Goal: Use online tool/utility

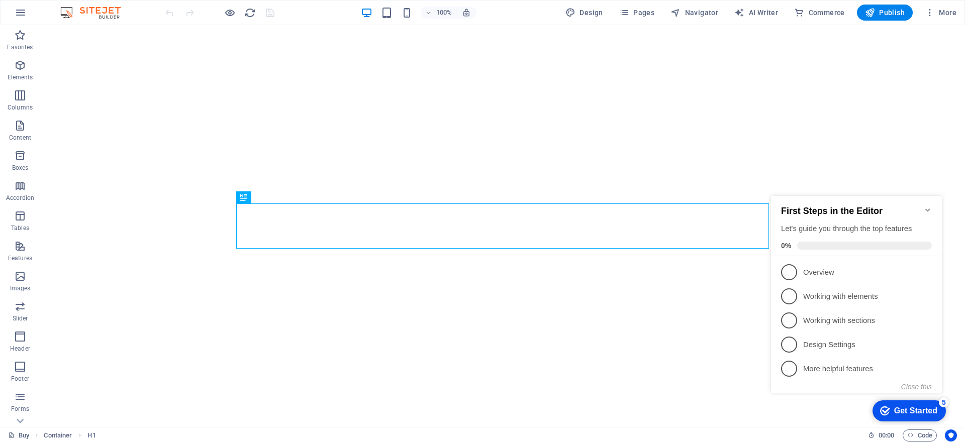
click at [928, 209] on icon "Minimize checklist" at bounding box center [927, 210] width 5 height 3
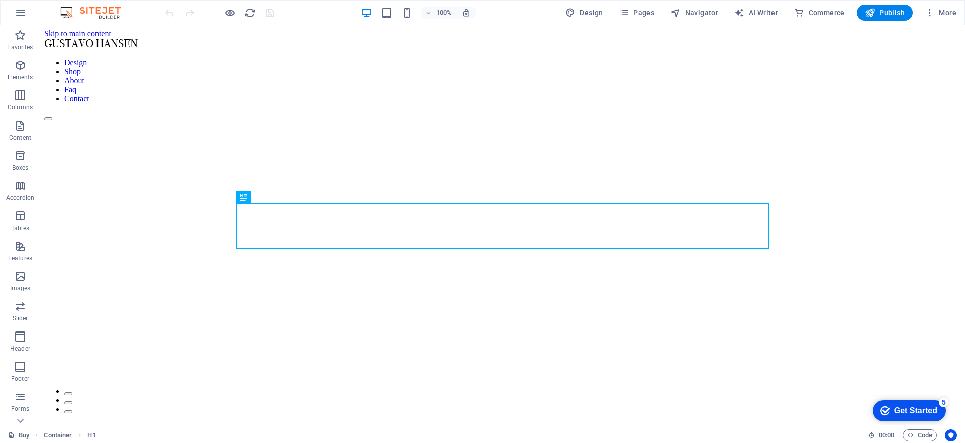
scroll to position [793, 0]
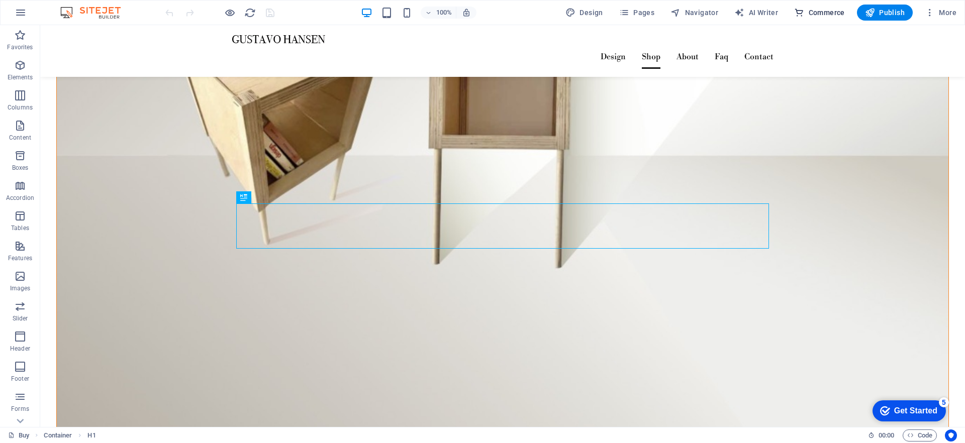
click at [829, 19] on button "Commerce" at bounding box center [819, 13] width 59 height 16
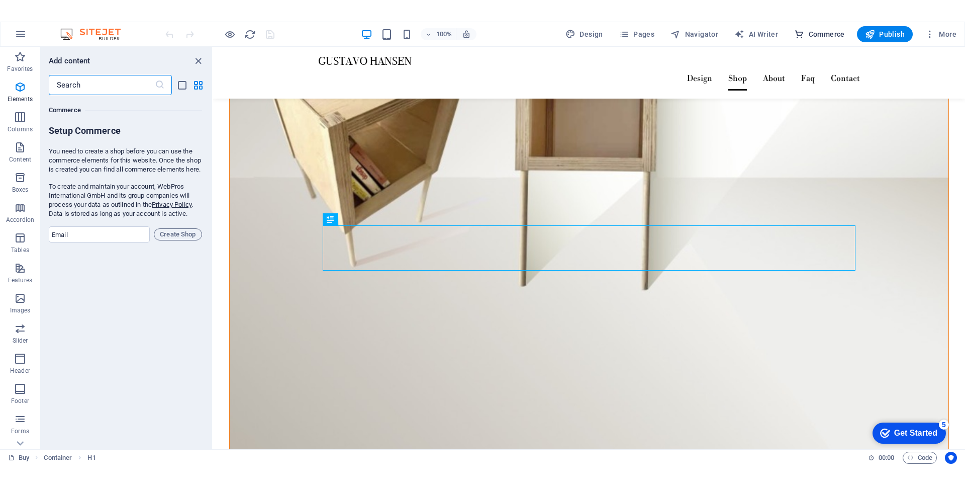
scroll to position [9685, 0]
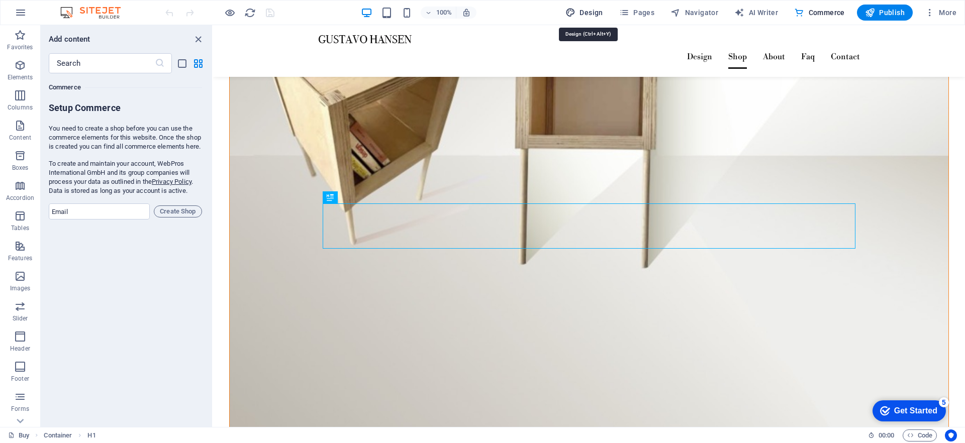
click at [599, 12] on span "Design" at bounding box center [584, 13] width 38 height 10
select select "px"
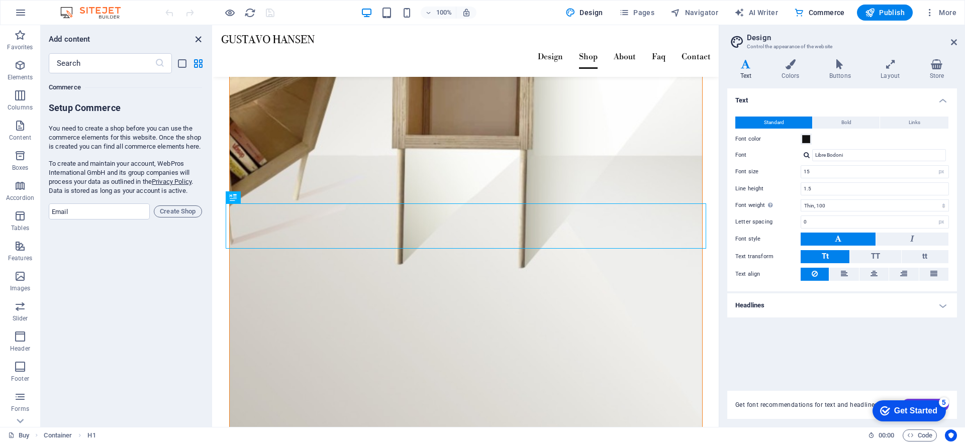
click at [199, 38] on icon "close panel" at bounding box center [198, 40] width 12 height 12
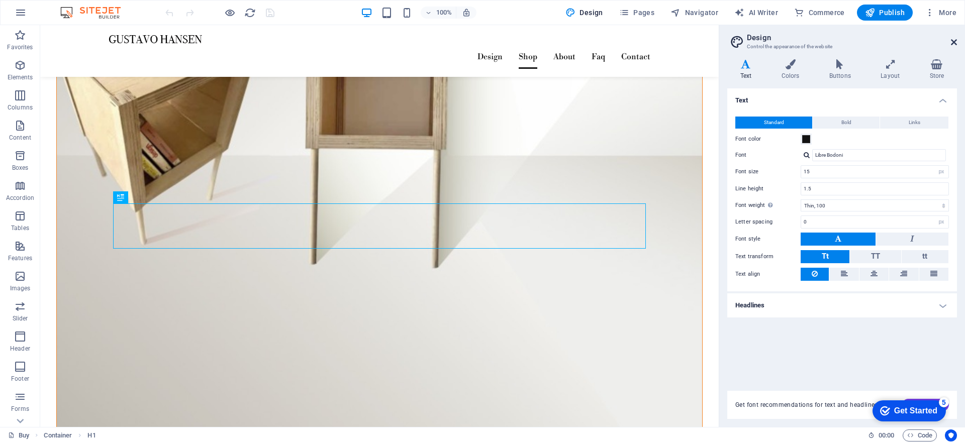
click at [956, 43] on icon at bounding box center [954, 42] width 6 height 8
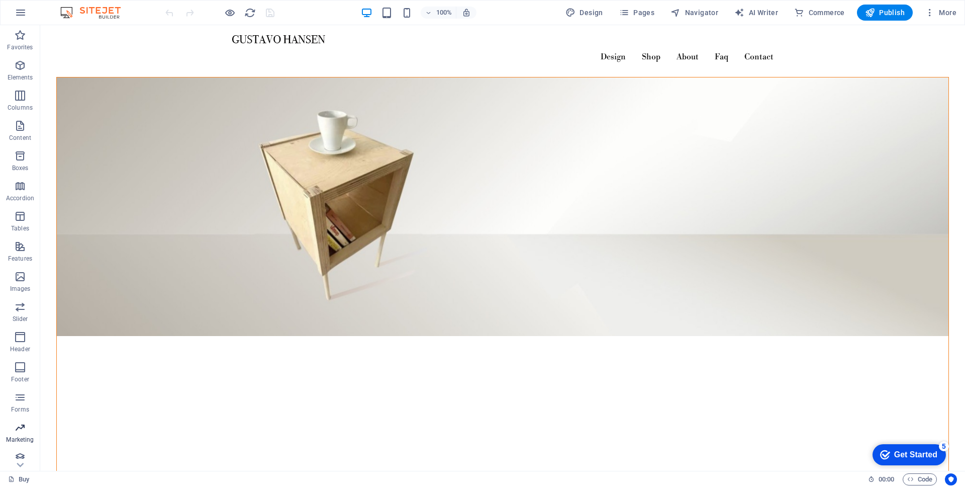
scroll to position [37, 0]
click at [20, 443] on icon "button" at bounding box center [20, 450] width 12 height 12
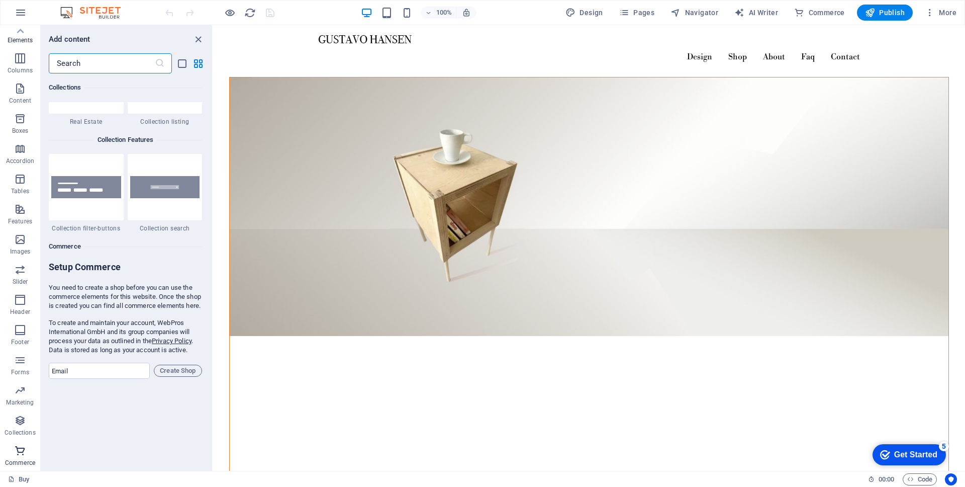
scroll to position [9685, 0]
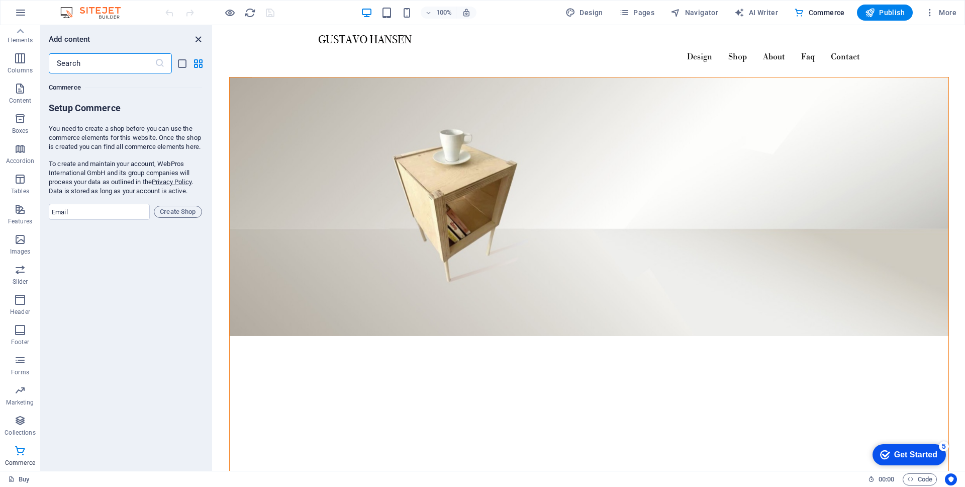
click at [198, 41] on icon "close panel" at bounding box center [198, 40] width 12 height 12
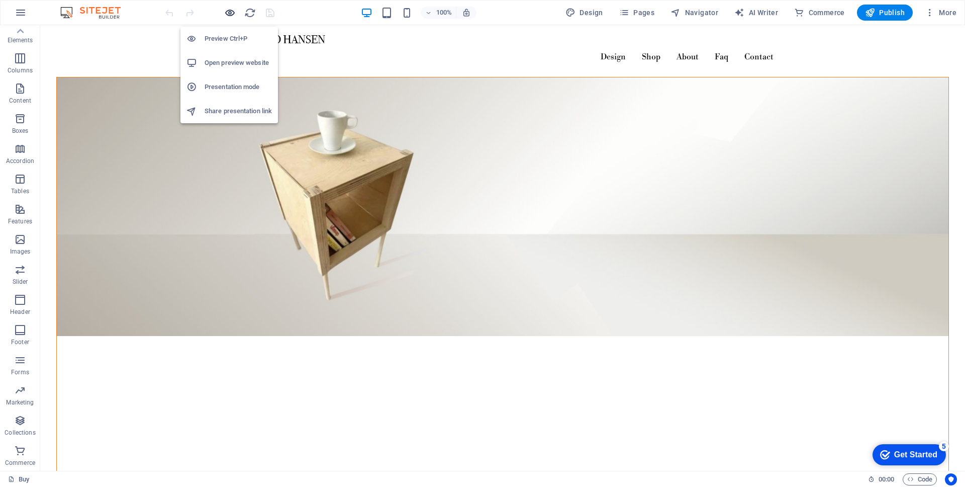
click at [229, 12] on icon "button" at bounding box center [230, 13] width 12 height 12
